Goal: Task Accomplishment & Management: Complete application form

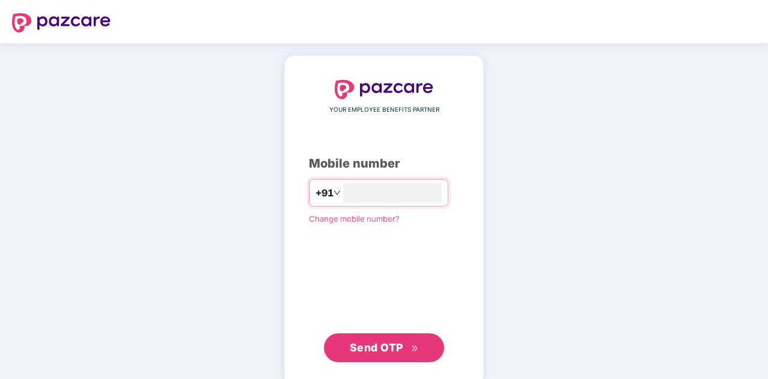
type input "**********"
click at [404, 346] on span "Send OTP" at bounding box center [384, 346] width 69 height 17
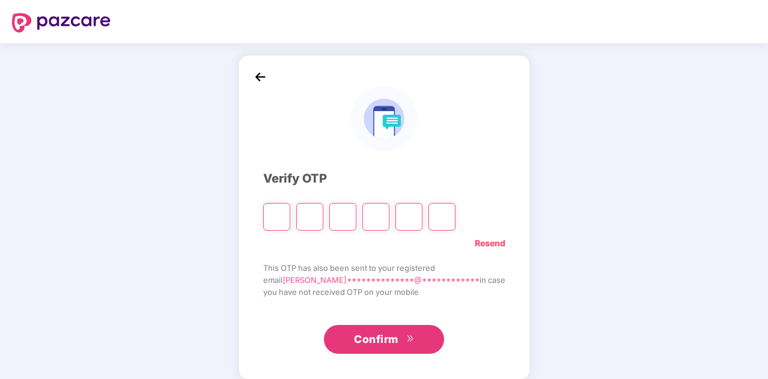
type input "*"
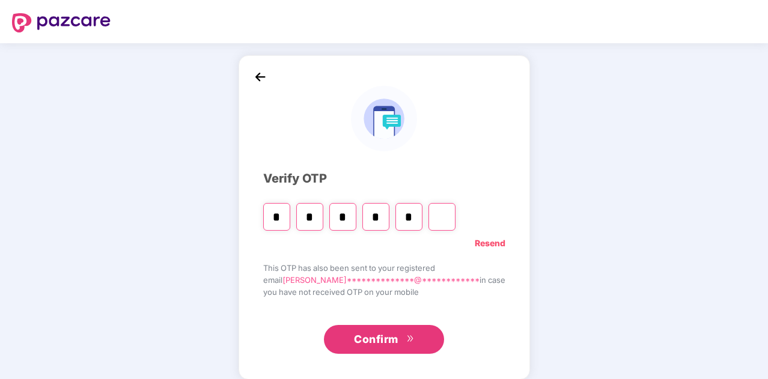
type input "*"
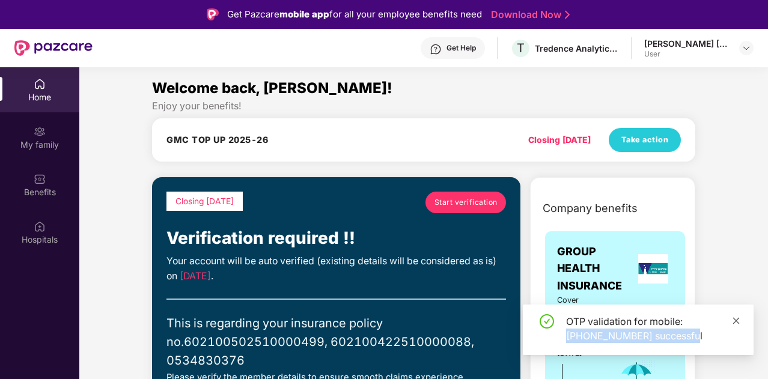
click at [733, 323] on div "OTP validation for mobile: [PHONE_NUMBER] successful" at bounding box center [638, 330] width 231 height 50
click at [733, 323] on icon "close" at bounding box center [736, 321] width 8 height 8
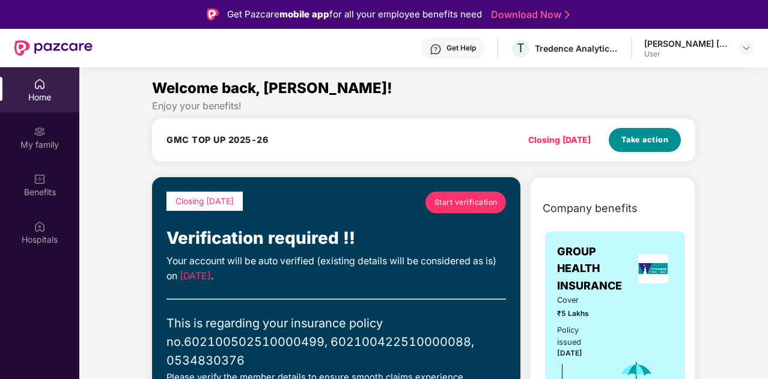
click at [641, 141] on span "Take action" at bounding box center [645, 140] width 47 height 12
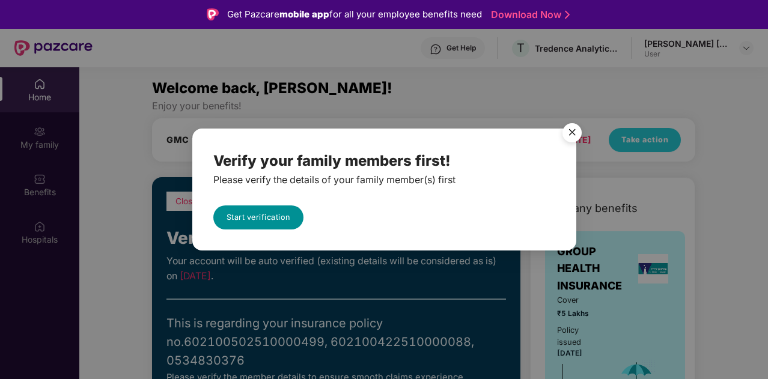
click at [258, 217] on link "Start verification" at bounding box center [258, 218] width 90 height 24
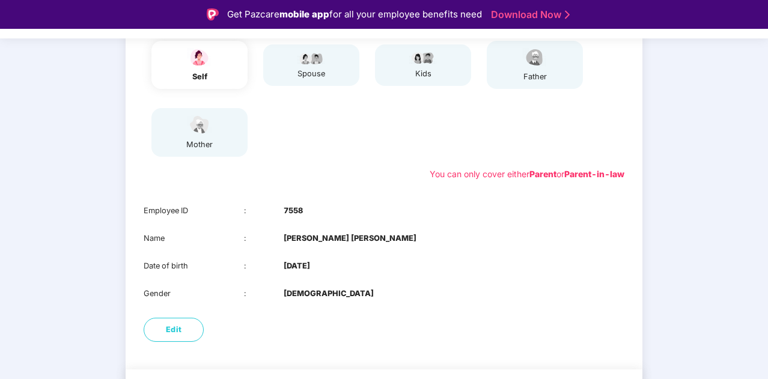
scroll to position [194, 0]
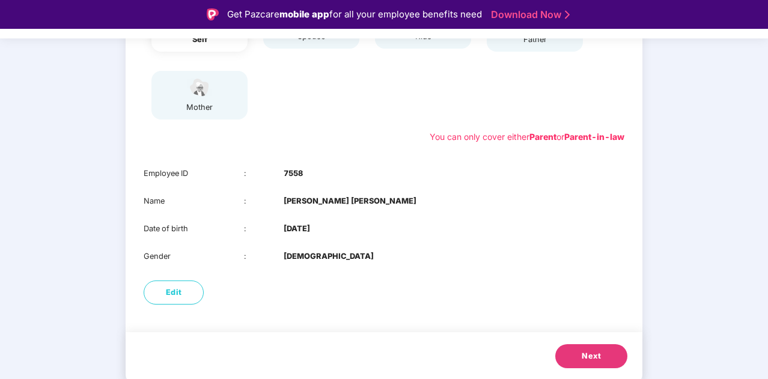
click at [599, 353] on span "Next" at bounding box center [591, 356] width 19 height 12
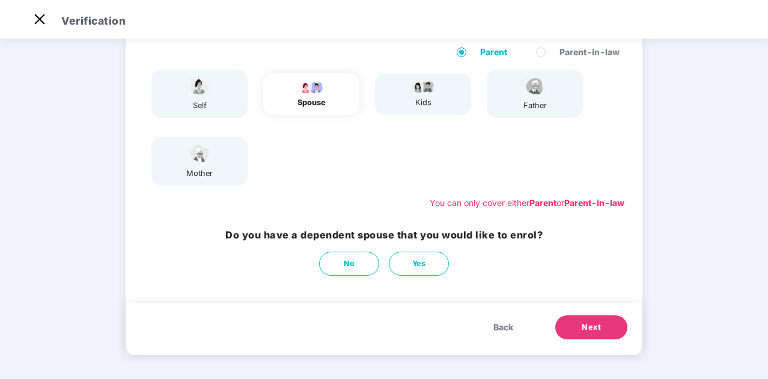
scroll to position [99, 0]
click at [417, 264] on span "Yes" at bounding box center [419, 264] width 14 height 12
select select "****"
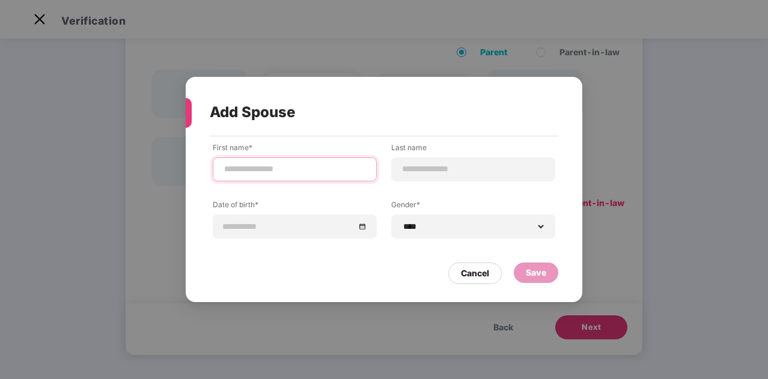
click at [299, 171] on input at bounding box center [295, 169] width 144 height 13
type input "*"
type input "*********"
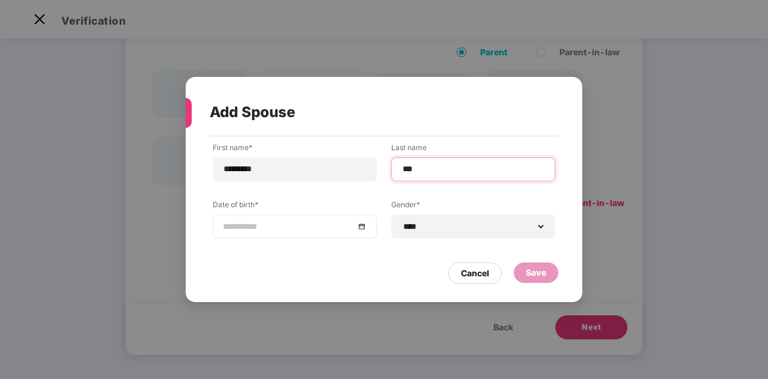
type input "***"
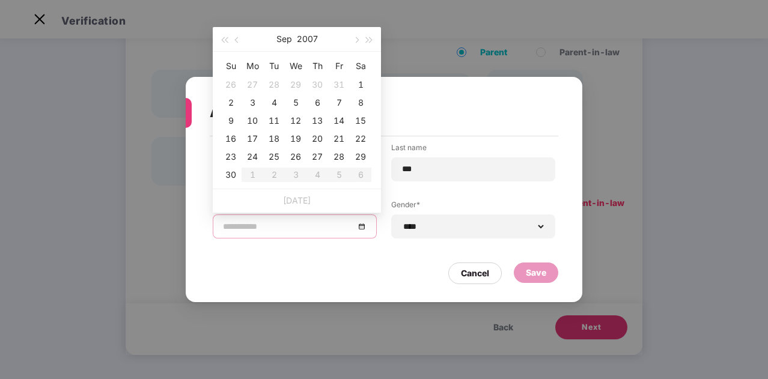
click at [298, 225] on input at bounding box center [289, 226] width 132 height 13
type input "**********"
click at [240, 229] on input at bounding box center [289, 226] width 132 height 13
type input "**********"
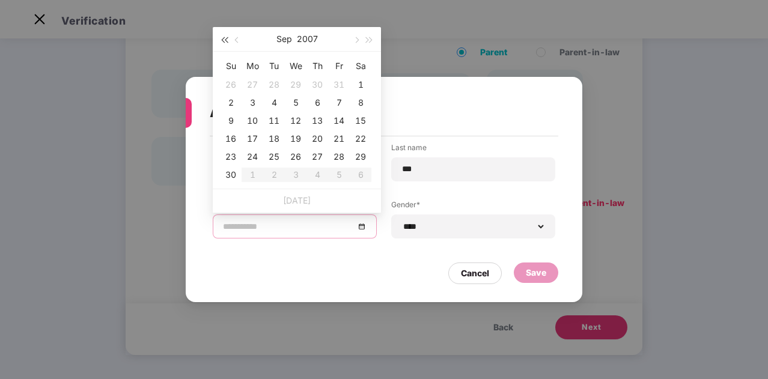
click at [220, 43] on button "button" at bounding box center [224, 39] width 13 height 24
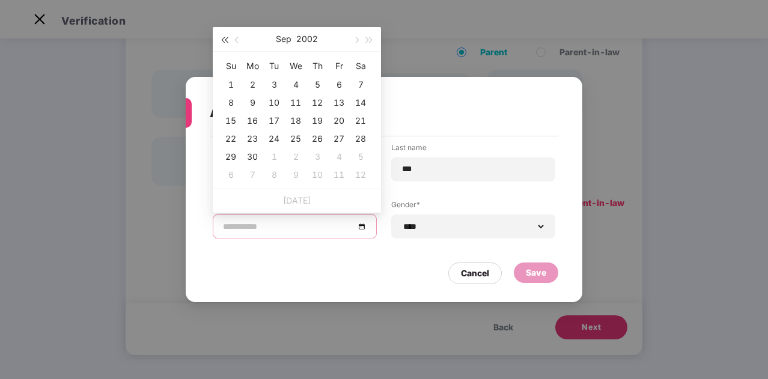
click at [220, 43] on button "button" at bounding box center [224, 39] width 13 height 24
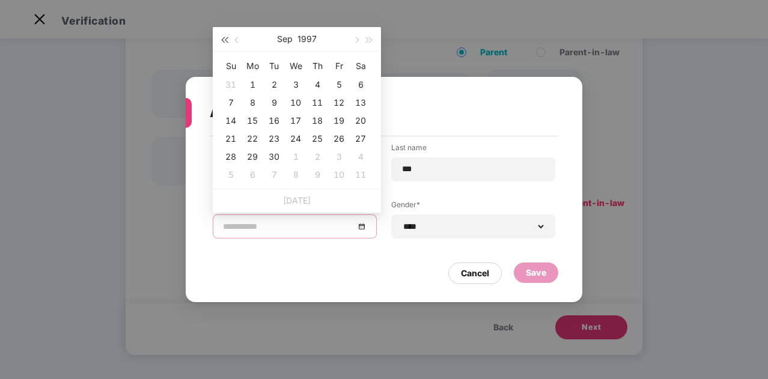
click at [220, 43] on button "button" at bounding box center [224, 39] width 13 height 24
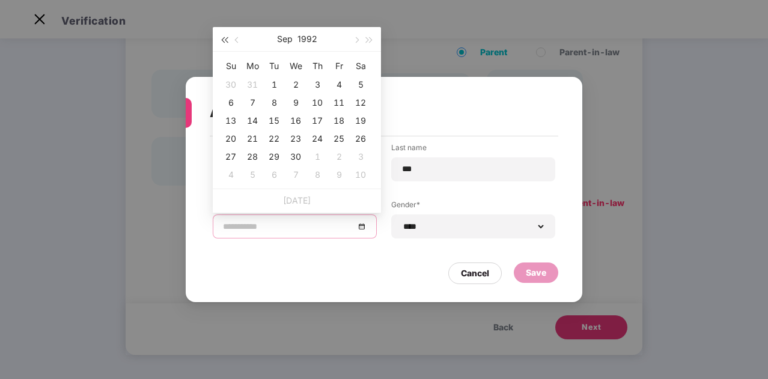
click at [220, 43] on button "button" at bounding box center [224, 39] width 13 height 24
click at [368, 41] on button "button" at bounding box center [369, 39] width 13 height 24
click at [242, 39] on button "button" at bounding box center [237, 39] width 13 height 24
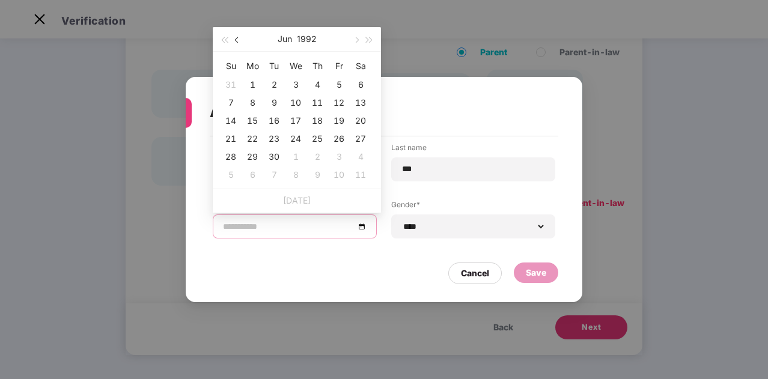
click at [242, 39] on button "button" at bounding box center [237, 39] width 13 height 24
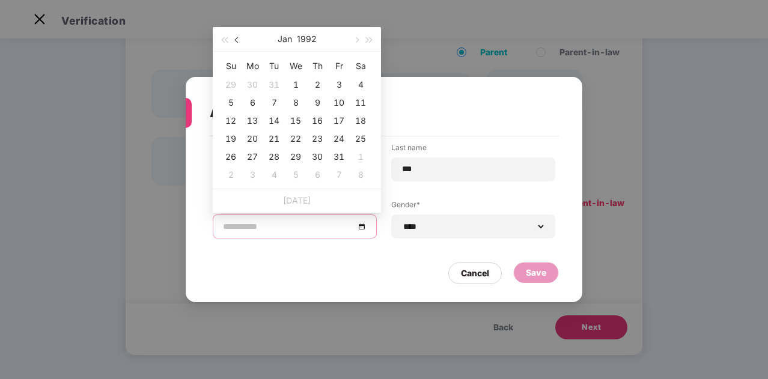
click at [242, 39] on button "button" at bounding box center [237, 39] width 13 height 24
click at [353, 44] on button "button" at bounding box center [355, 39] width 13 height 24
type input "**********"
click at [296, 161] on div "29" at bounding box center [296, 157] width 14 height 14
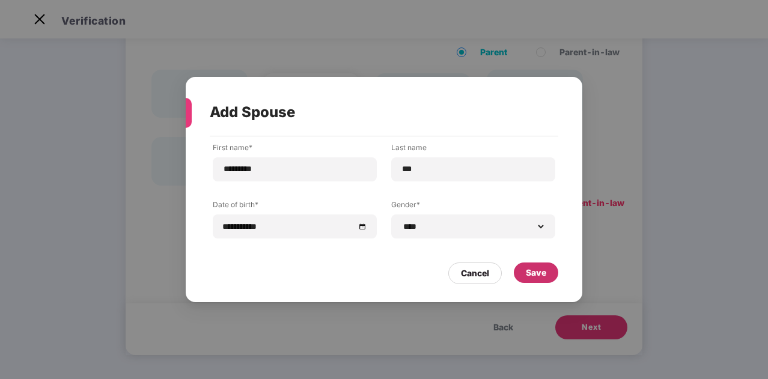
click at [535, 263] on div "Save" at bounding box center [536, 273] width 44 height 20
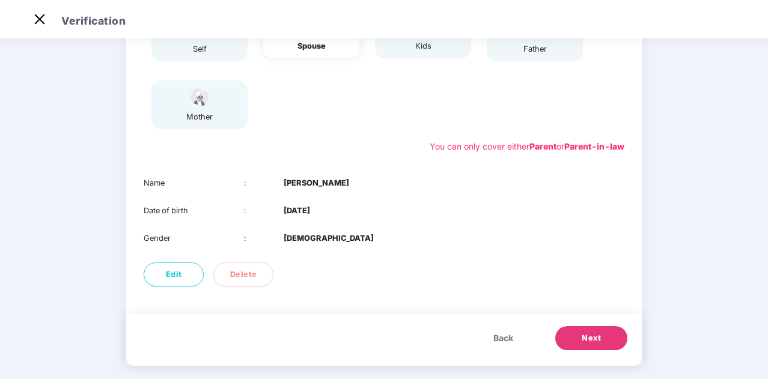
scroll to position [167, 0]
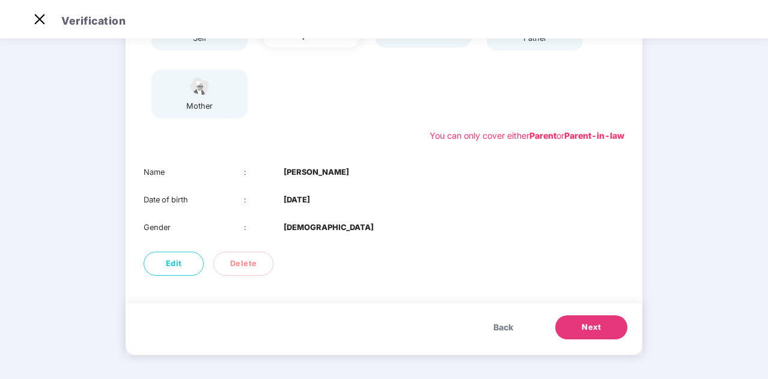
click at [592, 325] on span "Next" at bounding box center [591, 328] width 19 height 12
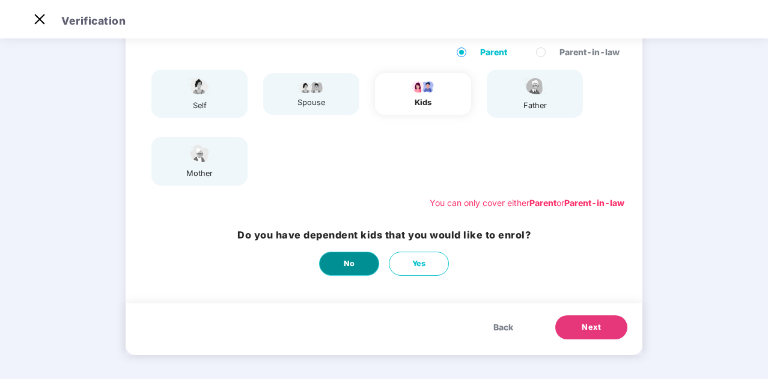
click at [344, 262] on span "No" at bounding box center [349, 264] width 11 height 12
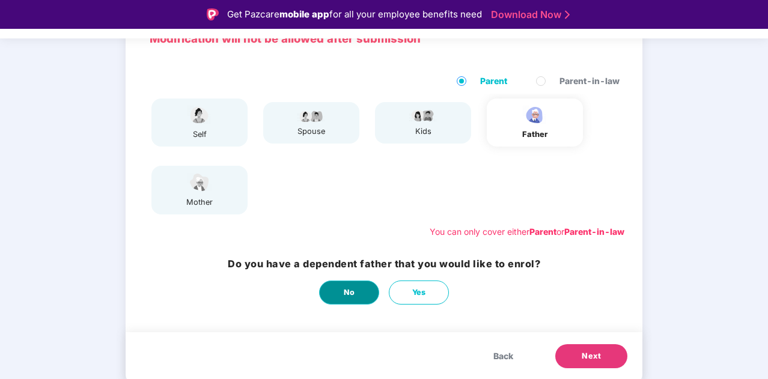
click at [341, 293] on button "No" at bounding box center [349, 293] width 60 height 24
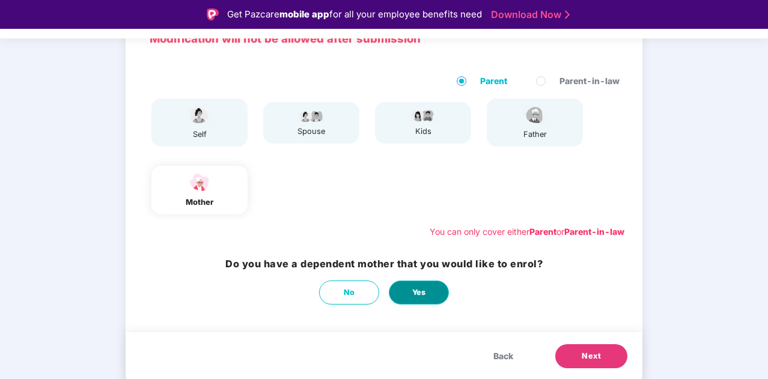
click at [429, 291] on button "Yes" at bounding box center [419, 293] width 60 height 24
select select "******"
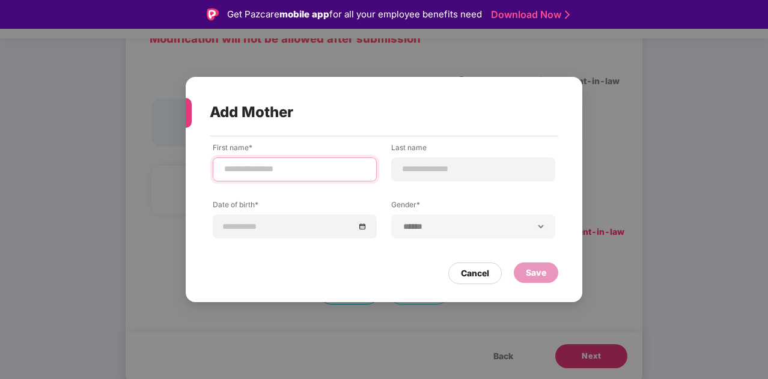
click at [264, 165] on input at bounding box center [295, 169] width 144 height 13
type input "*********"
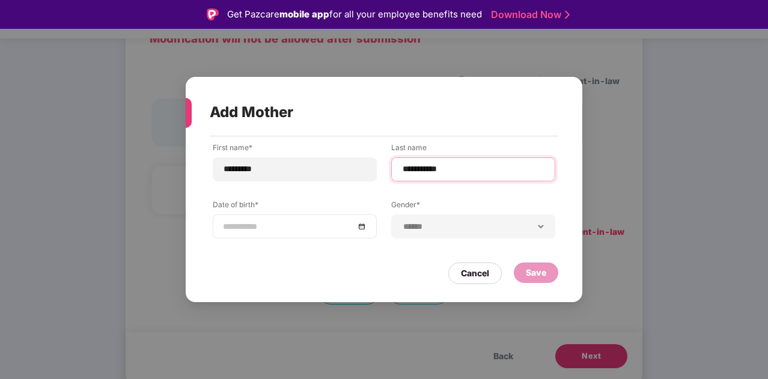
type input "**********"
click at [357, 224] on div at bounding box center [295, 226] width 144 height 13
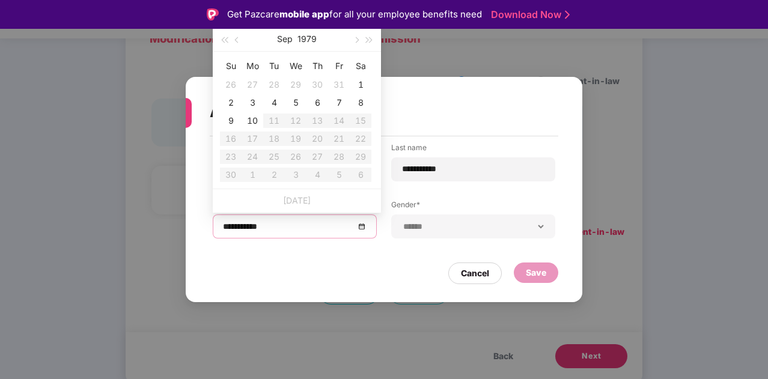
type input "**********"
click at [367, 40] on span "button" at bounding box center [370, 40] width 6 height 6
click at [227, 42] on button "button" at bounding box center [224, 39] width 13 height 24
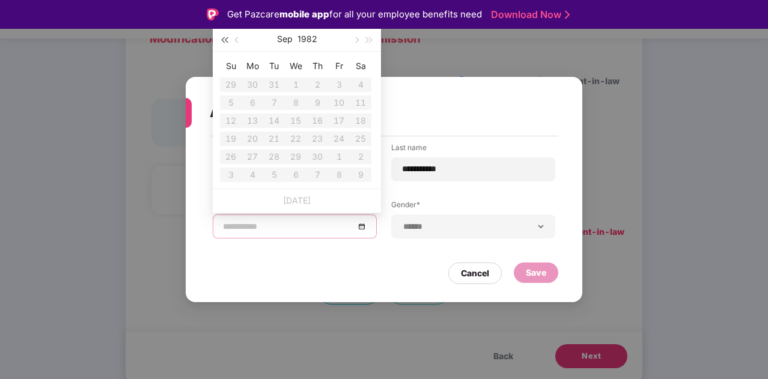
click at [227, 42] on button "button" at bounding box center [224, 39] width 13 height 24
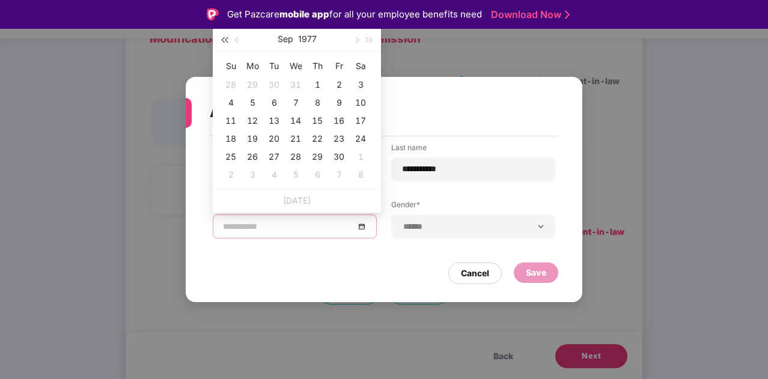
click at [227, 42] on button "button" at bounding box center [224, 39] width 13 height 24
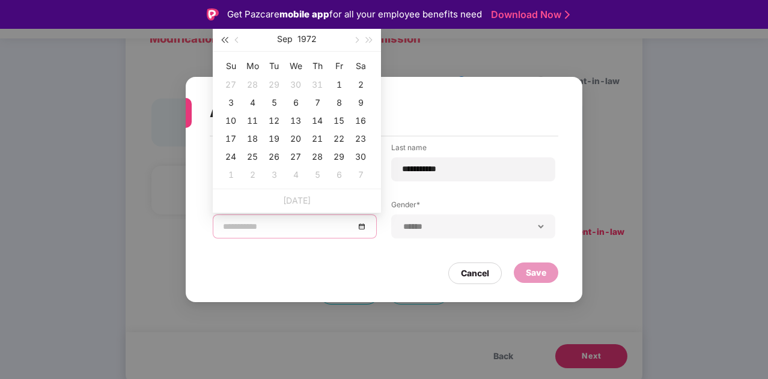
click at [227, 42] on button "button" at bounding box center [224, 39] width 13 height 24
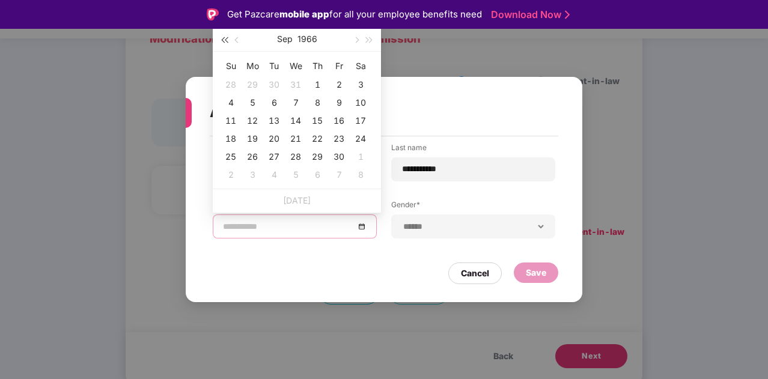
click at [227, 42] on button "button" at bounding box center [224, 39] width 13 height 24
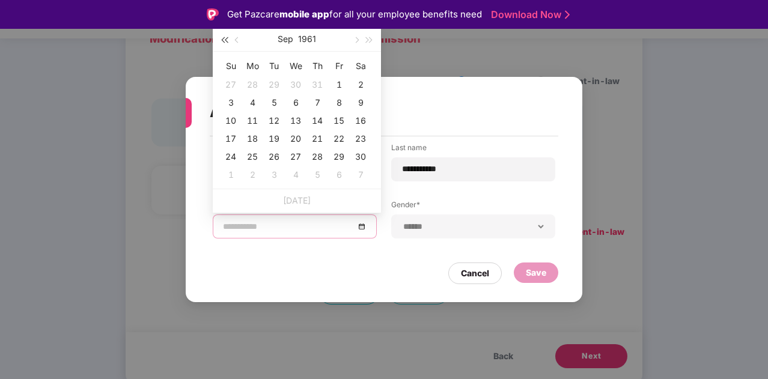
click at [227, 42] on button "button" at bounding box center [224, 39] width 13 height 24
type input "**********"
click at [274, 119] on div "15" at bounding box center [274, 121] width 14 height 14
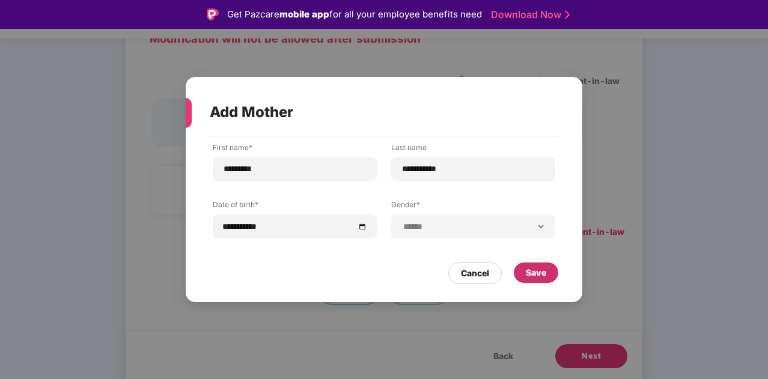
click at [539, 266] on div "Save" at bounding box center [536, 273] width 44 height 20
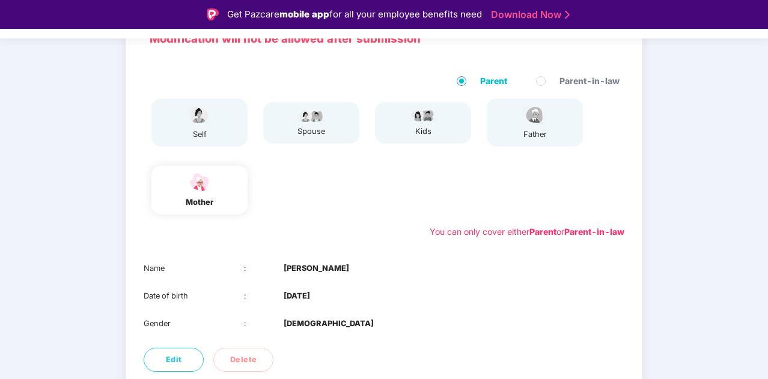
scroll to position [167, 0]
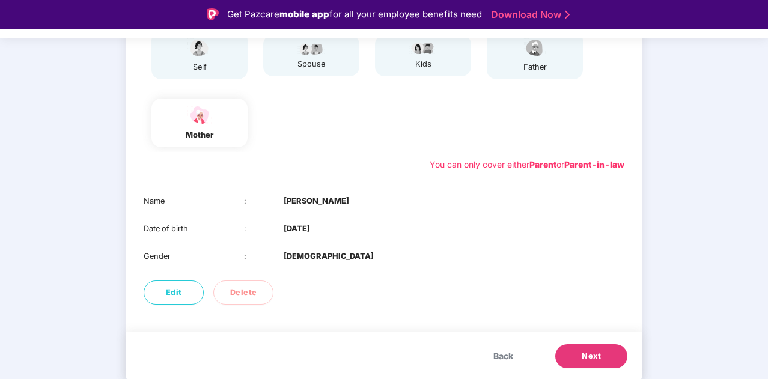
click at [599, 357] on span "Next" at bounding box center [591, 356] width 19 height 12
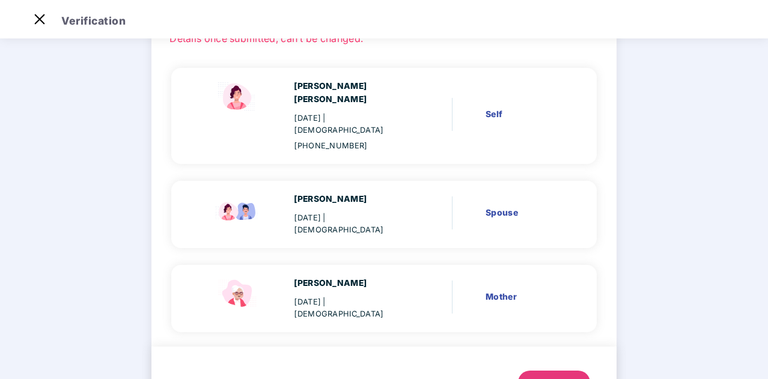
scroll to position [91, 0]
click at [613, 245] on div "Verify members 02 Review members 03 Submit Review members Details once submitte…" at bounding box center [384, 192] width 558 height 482
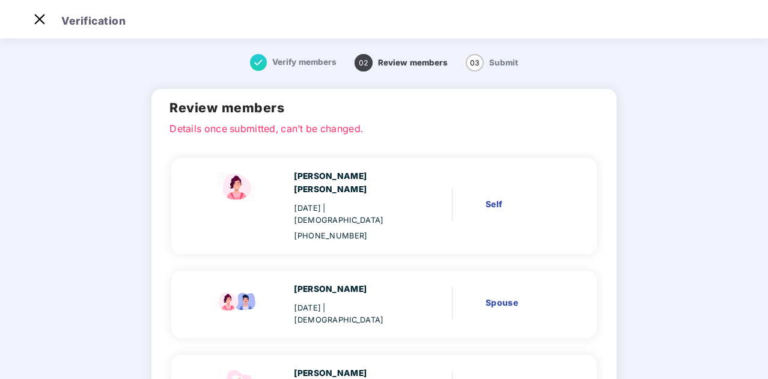
scroll to position [127, 0]
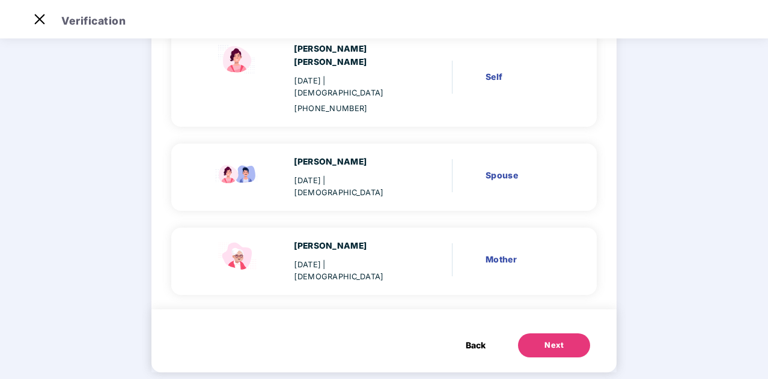
click at [560, 334] on button "Next" at bounding box center [554, 346] width 72 height 24
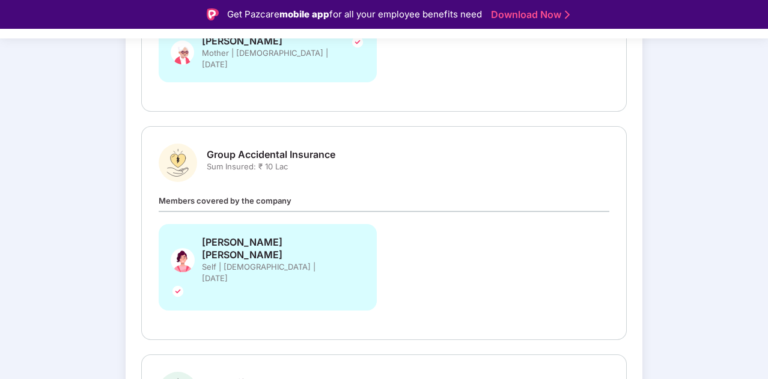
scroll to position [510, 0]
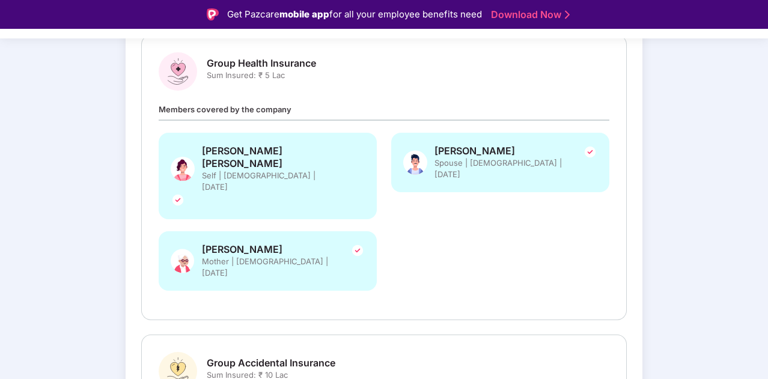
scroll to position [0, 0]
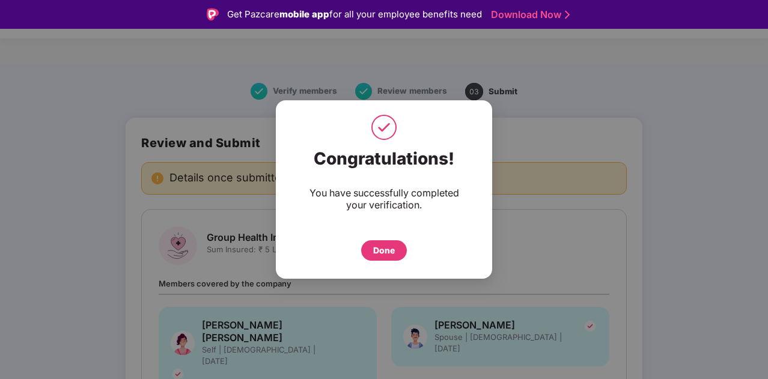
click at [388, 248] on div "Done" at bounding box center [384, 250] width 22 height 13
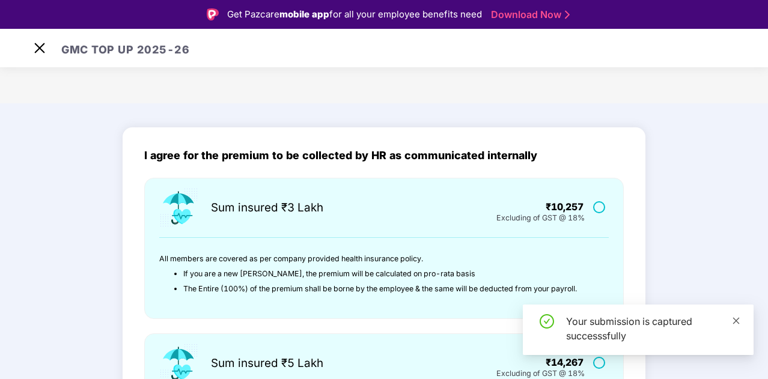
click at [735, 322] on icon "close" at bounding box center [736, 320] width 7 height 7
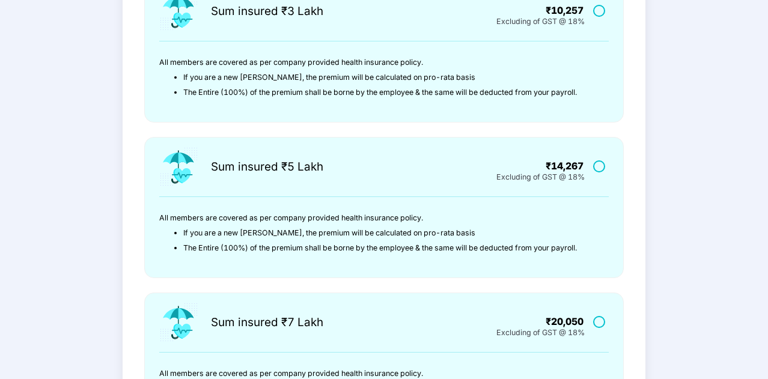
scroll to position [412, 0]
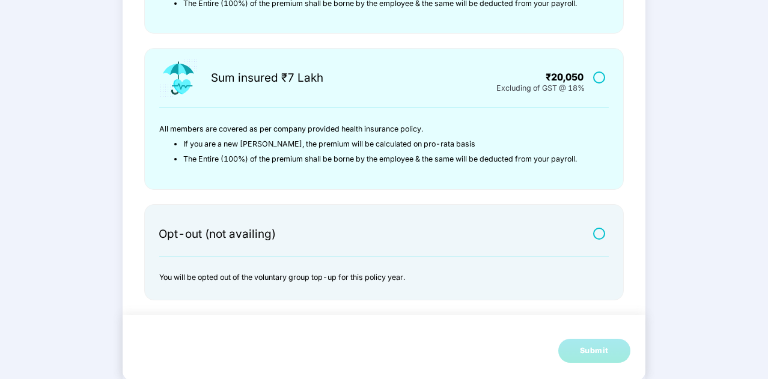
click at [599, 228] on label at bounding box center [600, 233] width 15 height 10
click at [582, 356] on button "Submit" at bounding box center [594, 351] width 72 height 24
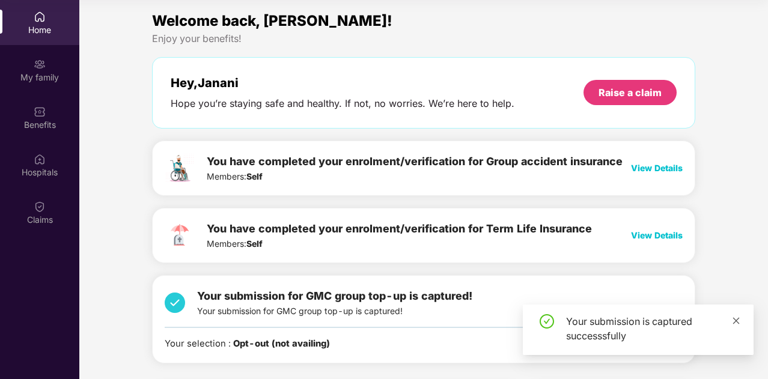
click at [737, 318] on icon "close" at bounding box center [736, 321] width 8 height 8
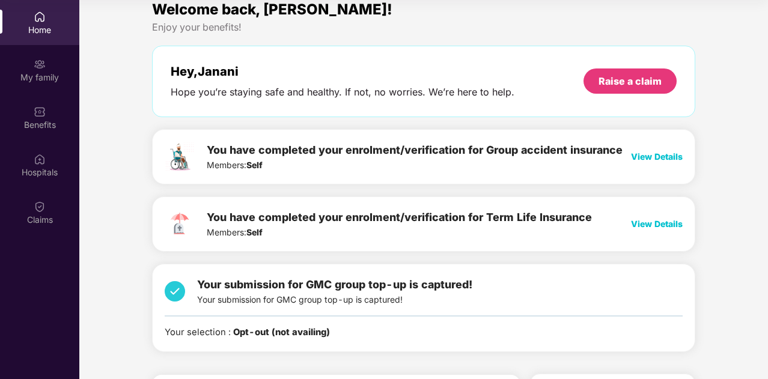
scroll to position [10, 0]
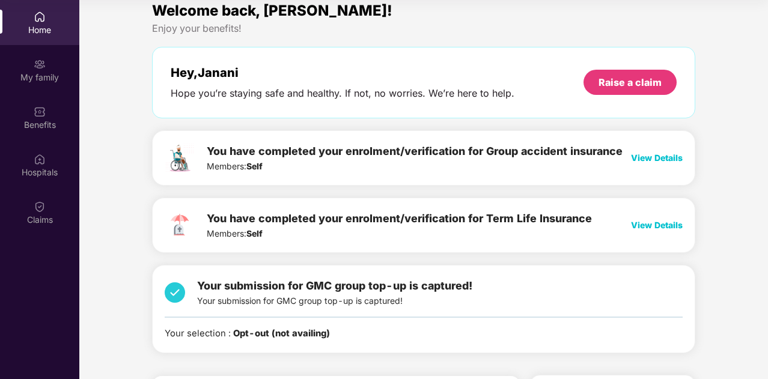
click at [650, 153] on span "View Details" at bounding box center [657, 158] width 52 height 10
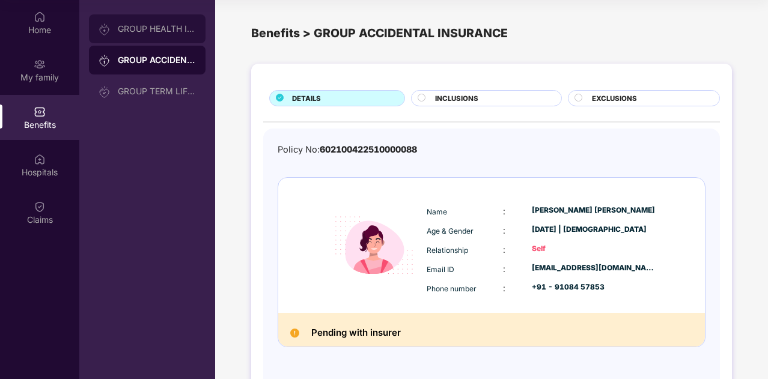
click at [150, 37] on div "GROUP HEALTH INSURANCE" at bounding box center [147, 28] width 117 height 29
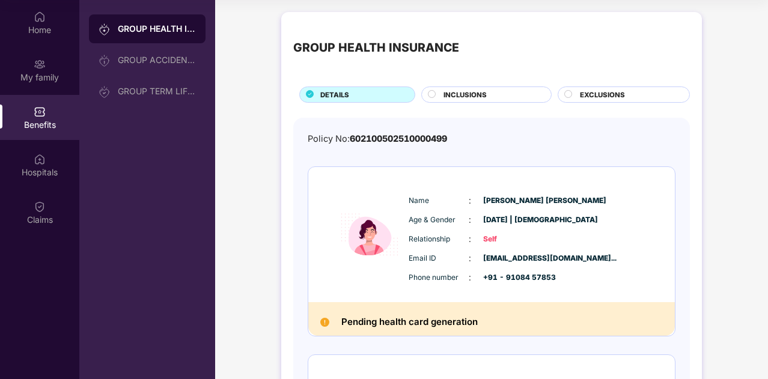
click at [465, 90] on span "INCLUSIONS" at bounding box center [465, 95] width 43 height 11
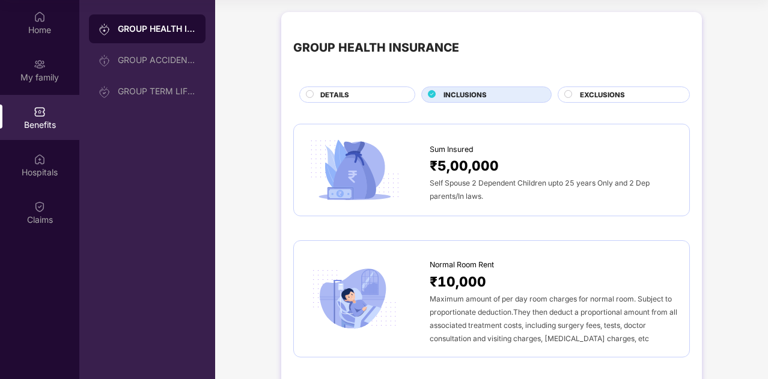
click at [580, 88] on div "EXCLUSIONS" at bounding box center [624, 95] width 132 height 16
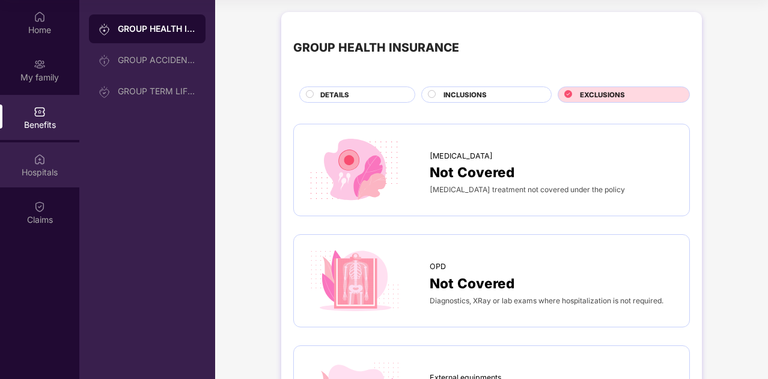
click at [44, 161] on img at bounding box center [40, 159] width 12 height 12
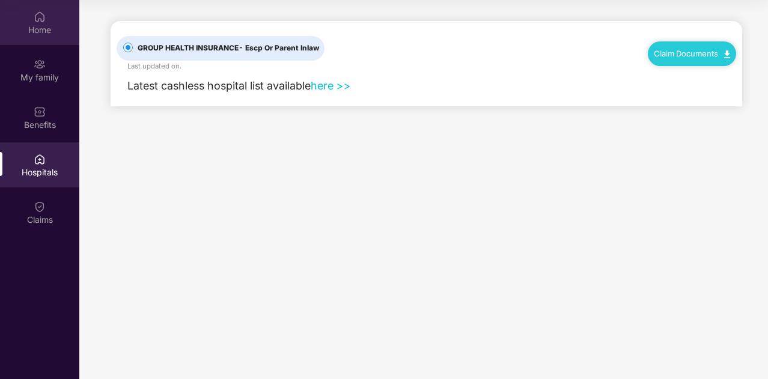
click at [23, 16] on div "Home" at bounding box center [39, 22] width 79 height 45
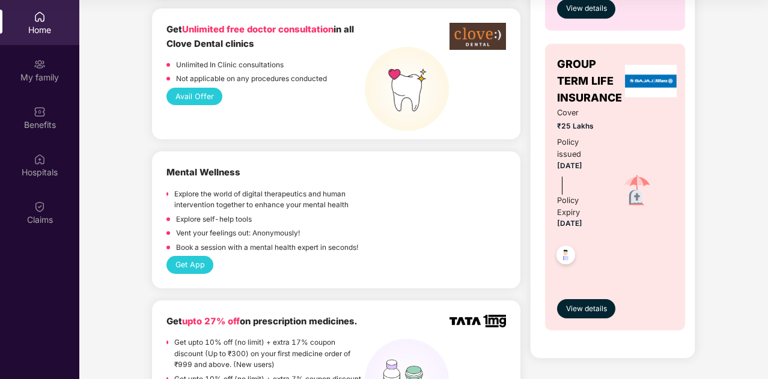
scroll to position [1027, 0]
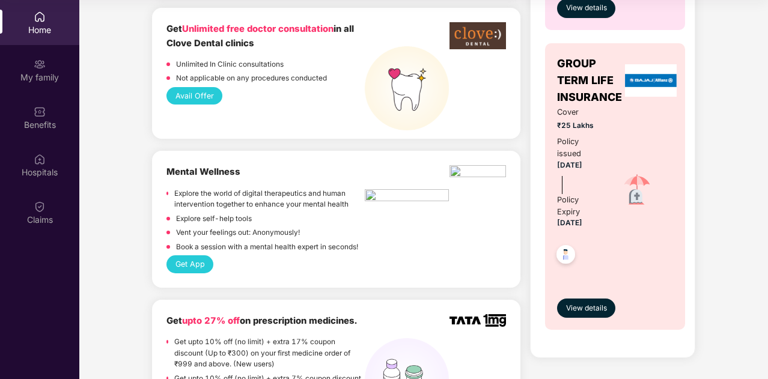
click at [373, 194] on img at bounding box center [407, 197] width 84 height 16
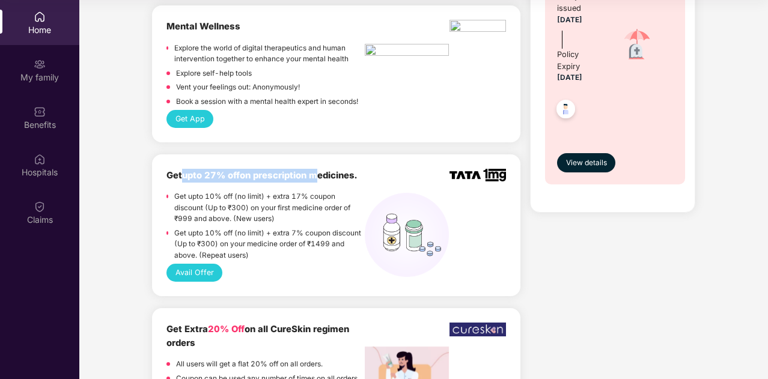
drag, startPoint x: 185, startPoint y: 179, endPoint x: 314, endPoint y: 177, distance: 129.3
click at [314, 177] on b "Get upto 27% off on prescription medicines." at bounding box center [262, 175] width 191 height 11
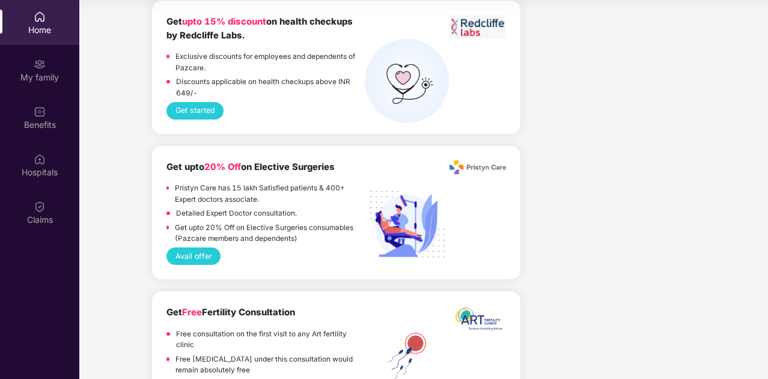
scroll to position [1283, 0]
